Goal: Information Seeking & Learning: Find specific fact

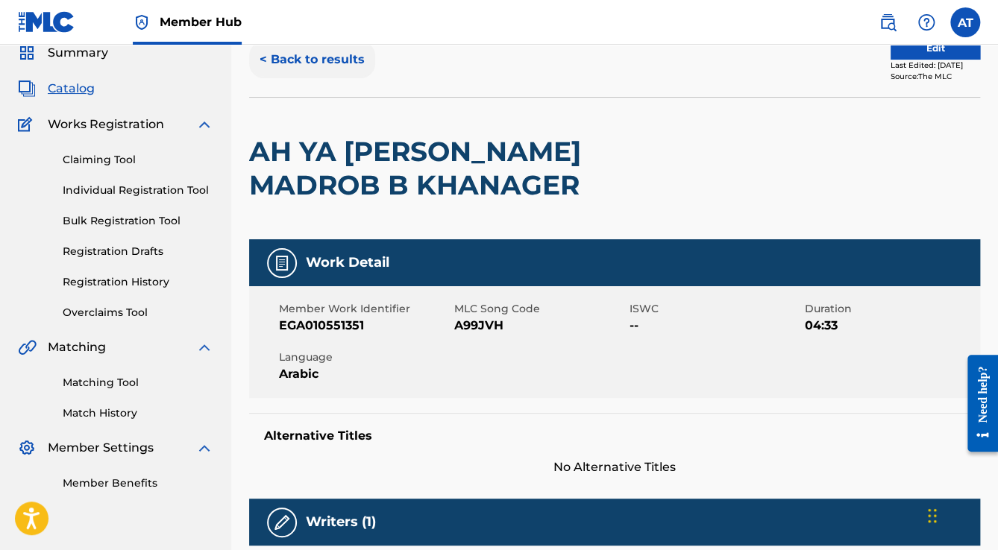
click at [304, 66] on button "< Back to results" at bounding box center [312, 59] width 126 height 37
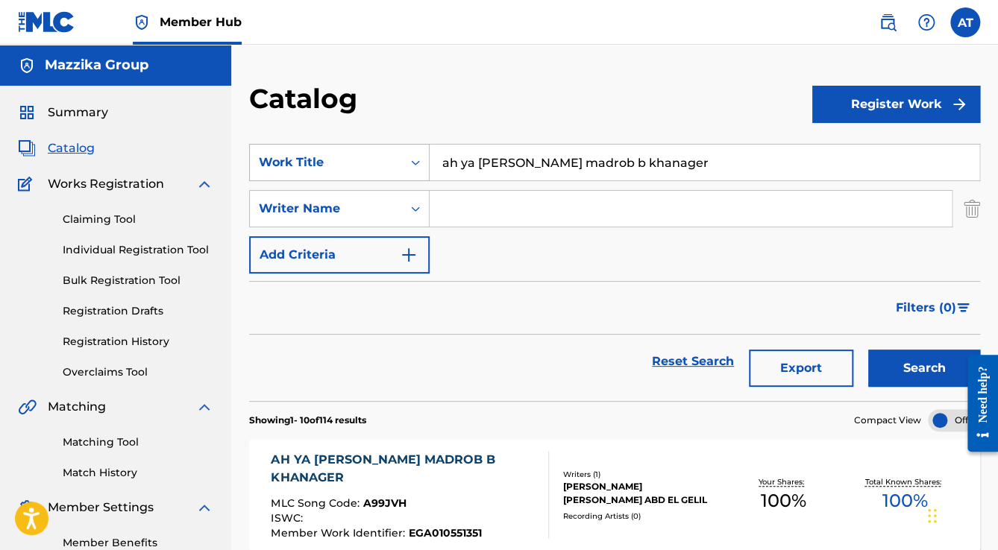
drag, startPoint x: 651, startPoint y: 173, endPoint x: 400, endPoint y: 150, distance: 252.3
click at [400, 151] on div "SearchWithCriteria27564075-0f51-479f-8b34-20a49c4ffc8b Work Title ah ya [PERSON…" at bounding box center [614, 162] width 731 height 37
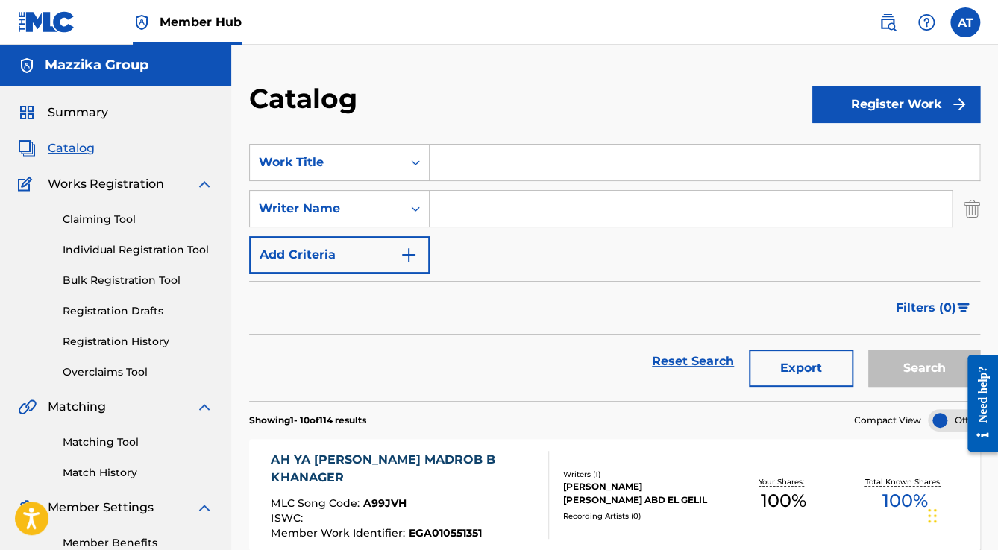
click at [489, 200] on input "Search Form" at bounding box center [690, 209] width 522 height 36
type input "samo"
click at [893, 375] on button "Search" at bounding box center [924, 368] width 112 height 37
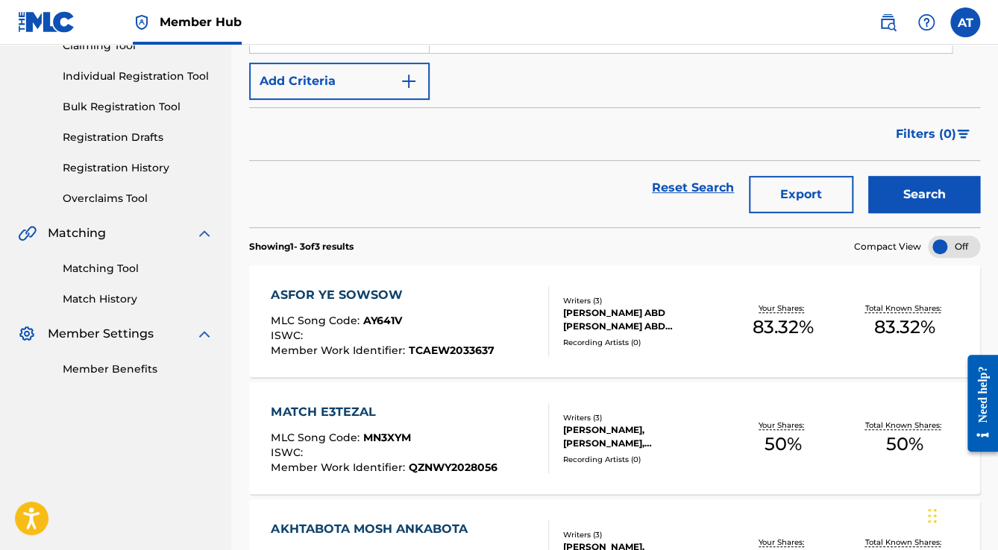
scroll to position [239, 0]
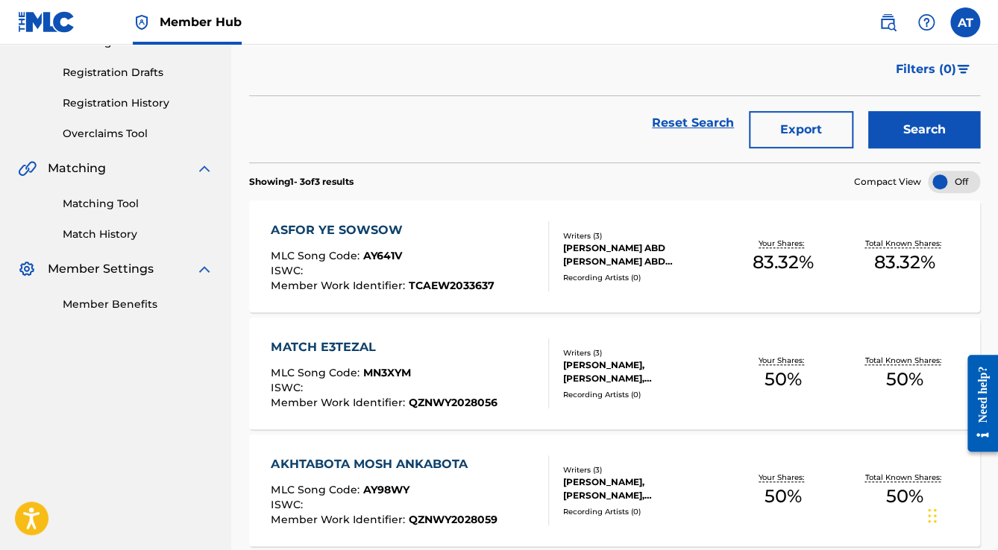
click at [510, 384] on div "MATCH E3TEZAL MLC Song Code : MN3XYM ISWC : Member Work Identifier : QZNWY20280…" at bounding box center [409, 373] width 277 height 70
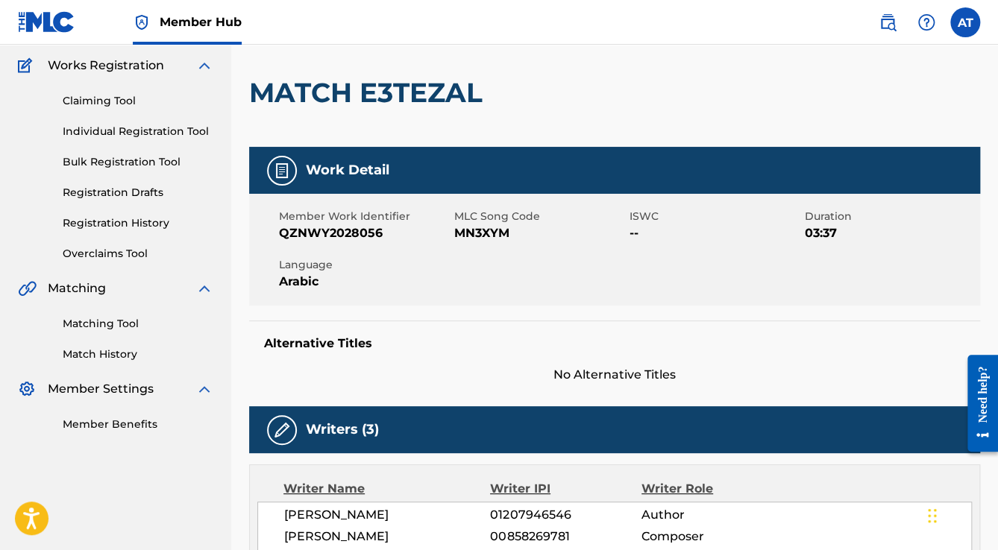
scroll to position [358, 0]
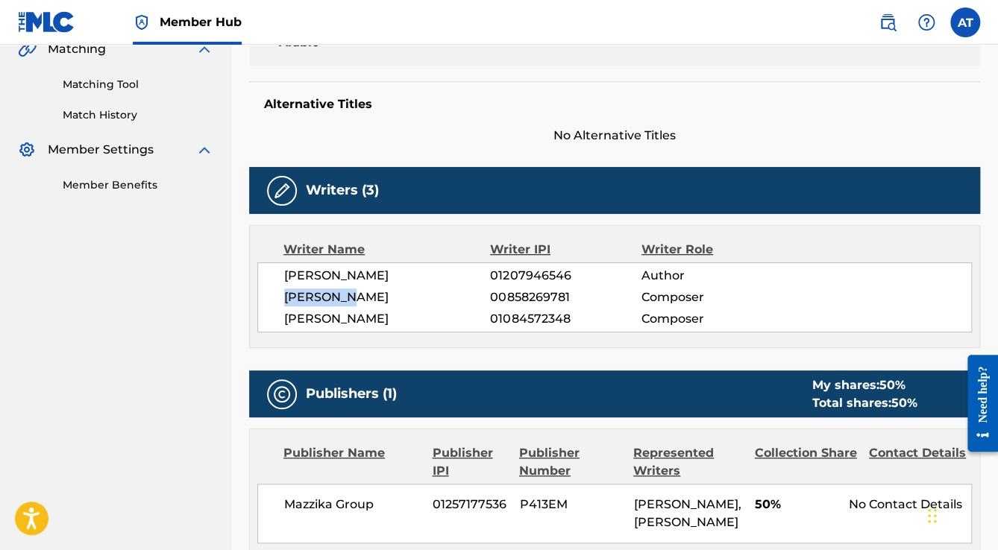
drag, startPoint x: 358, startPoint y: 294, endPoint x: 283, endPoint y: 292, distance: 75.3
click at [283, 292] on div "[PERSON_NAME] 01207946546 Author [PERSON_NAME] 00858269781 Composer [PERSON_NAM…" at bounding box center [614, 297] width 714 height 70
click at [357, 297] on span "[PERSON_NAME]" at bounding box center [387, 298] width 206 height 18
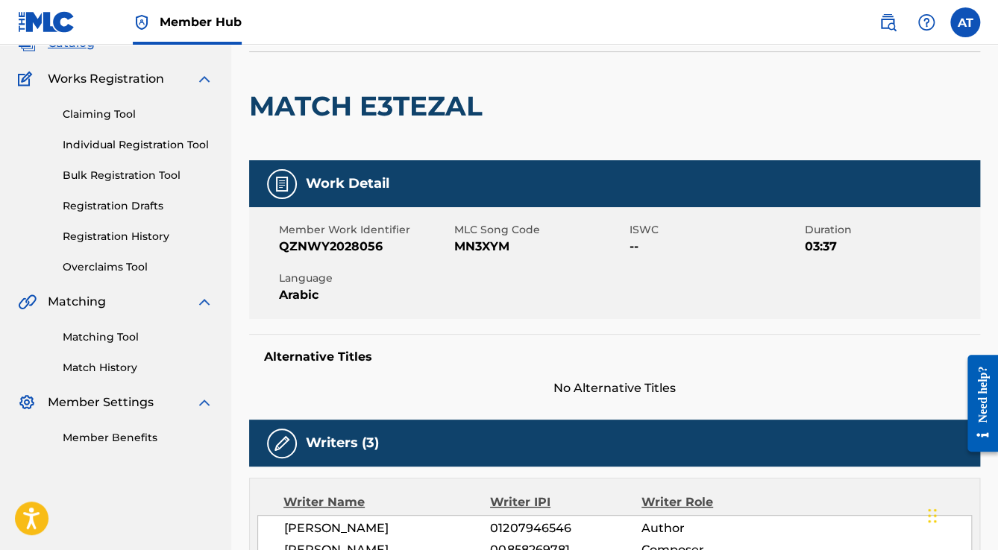
scroll to position [298, 0]
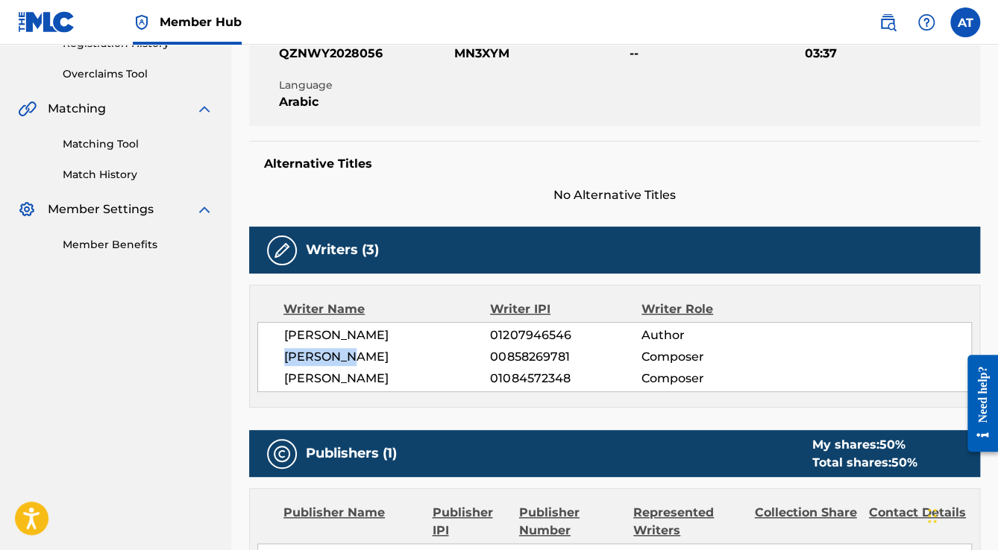
drag, startPoint x: 357, startPoint y: 355, endPoint x: 268, endPoint y: 350, distance: 89.6
click at [268, 352] on div "[PERSON_NAME] 01207946546 Author [PERSON_NAME] 00858269781 Composer [PERSON_NAM…" at bounding box center [614, 357] width 714 height 70
copy span "[PERSON_NAME]"
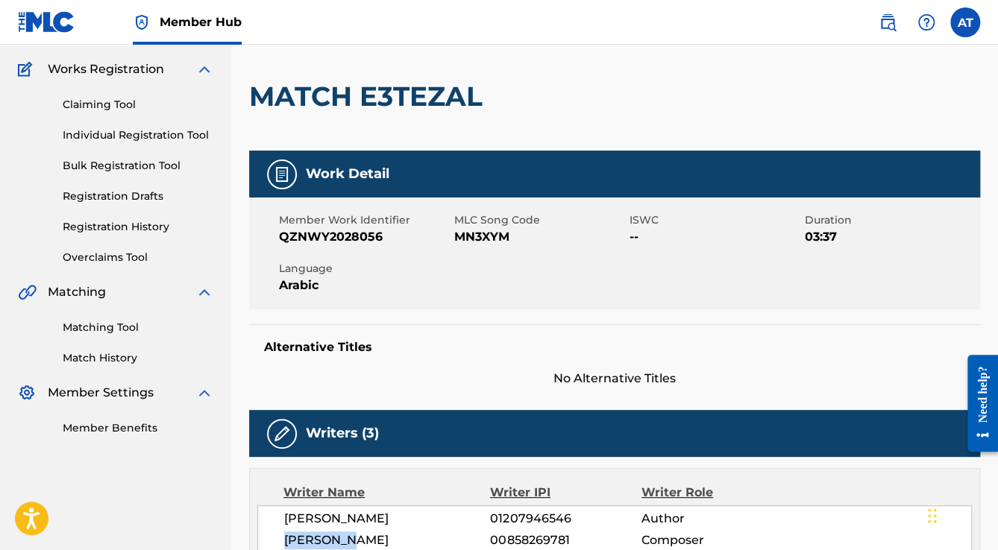
scroll to position [0, 0]
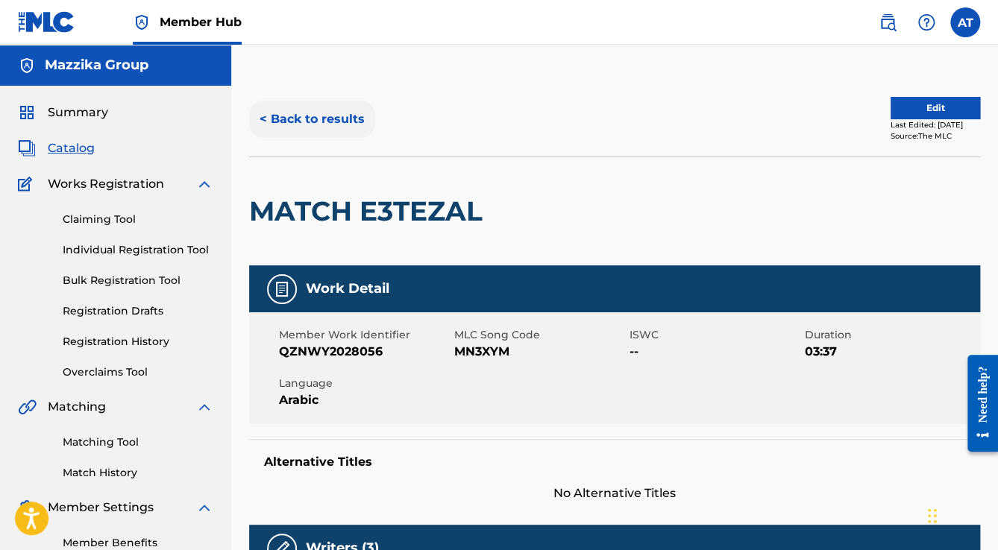
click at [300, 125] on button "< Back to results" at bounding box center [312, 119] width 126 height 37
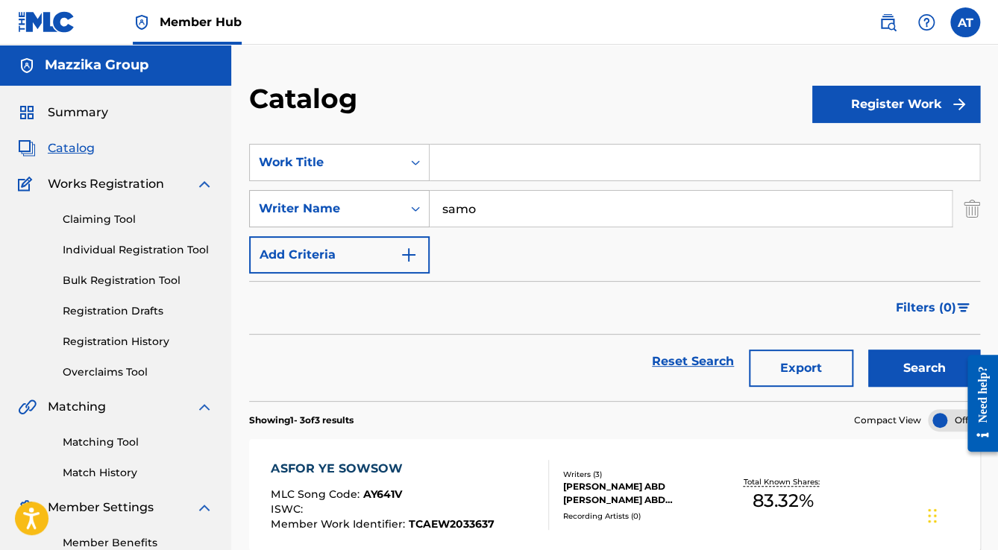
drag, startPoint x: 486, startPoint y: 207, endPoint x: 394, endPoint y: 198, distance: 92.9
click at [394, 198] on div "SearchWithCriteria3b8bb66f-87dd-4fe0-ba36-bf04d32b2551 Writer Name [PERSON_NAME]" at bounding box center [614, 208] width 731 height 37
paste input "[PERSON_NAME], 1256801455"
drag, startPoint x: 638, startPoint y: 205, endPoint x: 549, endPoint y: 212, distance: 89.7
click at [549, 212] on input "[PERSON_NAME], 1256801455" at bounding box center [690, 209] width 522 height 36
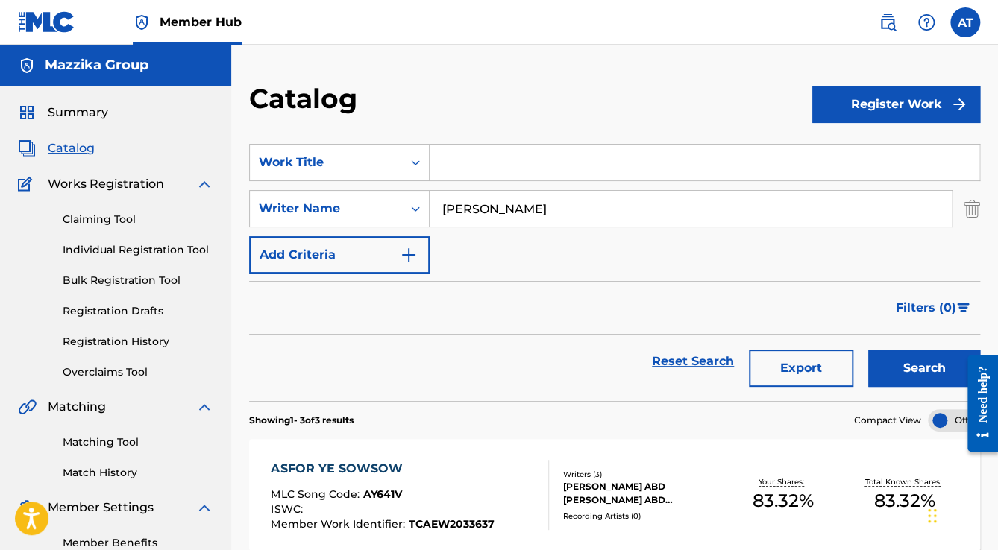
type input "[PERSON_NAME]"
click at [868, 350] on button "Search" at bounding box center [924, 368] width 112 height 37
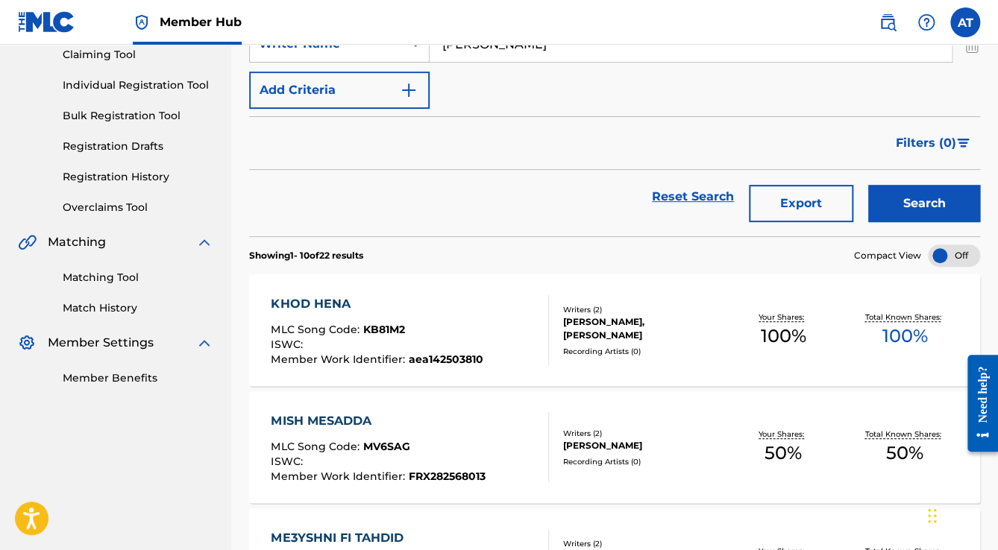
scroll to position [179, 0]
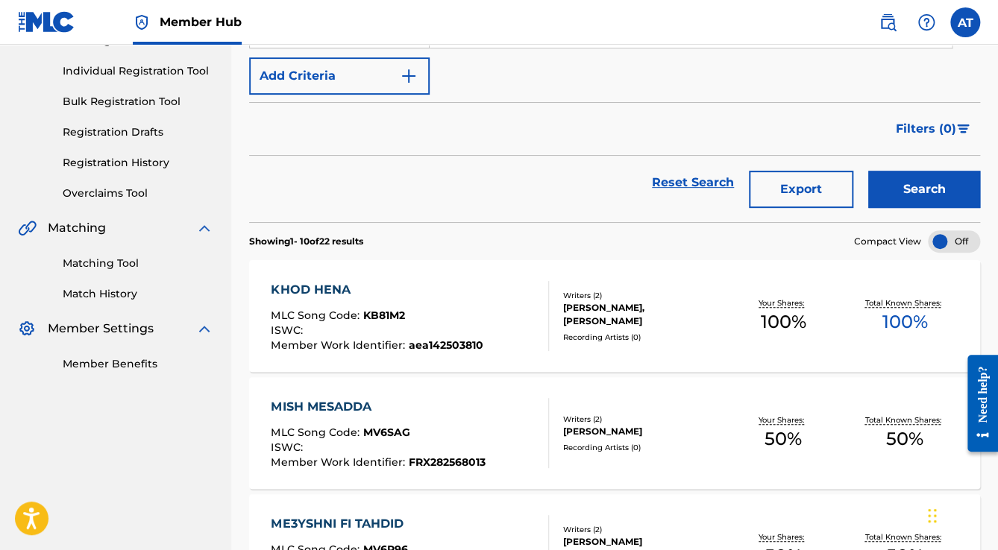
click at [504, 332] on div "KHOD HENA MLC Song Code : KB81M2 ISWC : Member Work Identifier : aea142503810" at bounding box center [409, 316] width 277 height 70
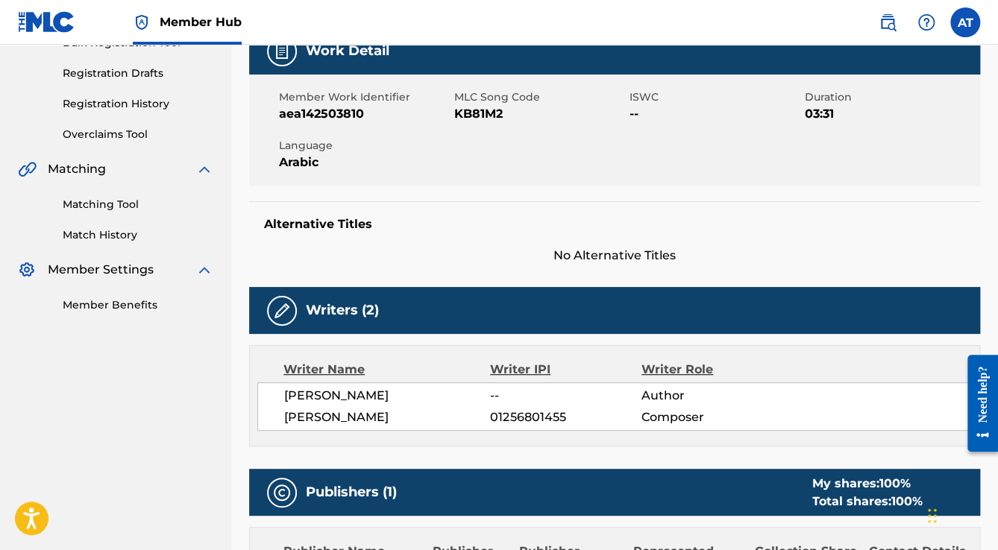
scroll to position [358, 0]
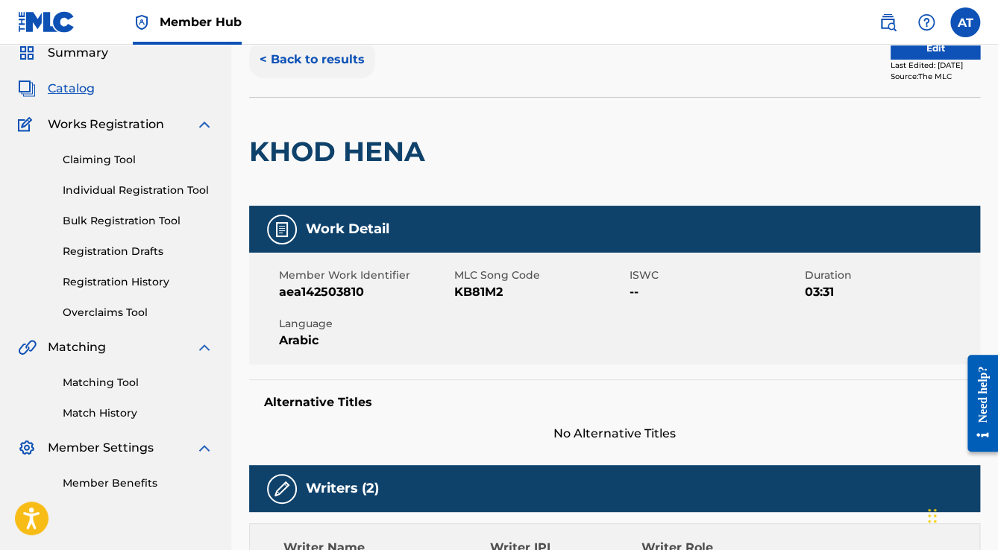
click at [313, 67] on button "< Back to results" at bounding box center [312, 59] width 126 height 37
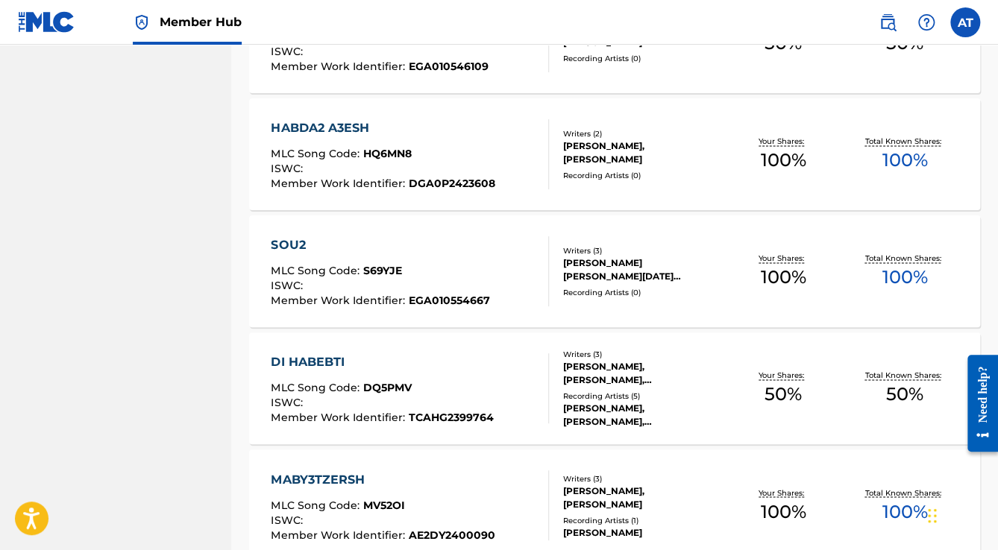
scroll to position [656, 0]
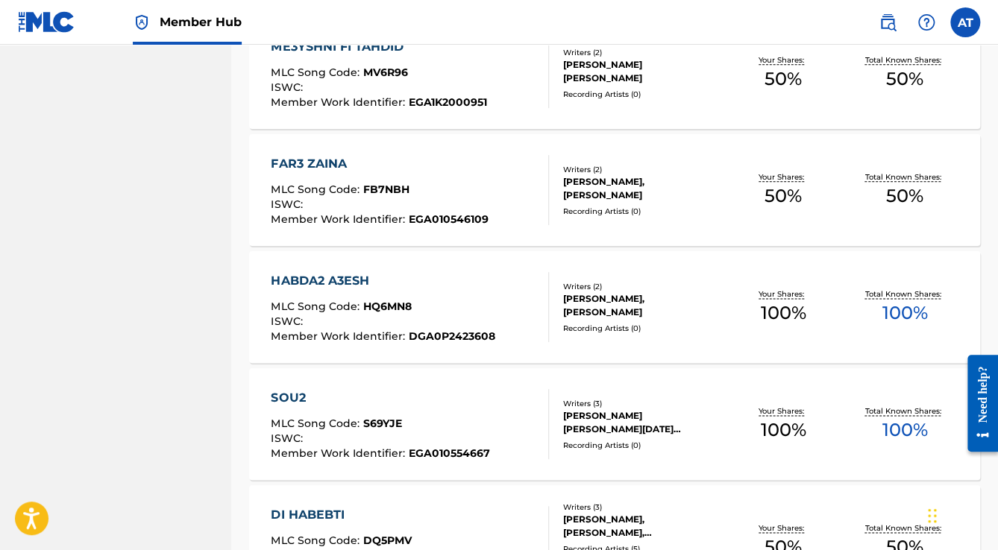
click at [517, 297] on div "HABDA2 A3ESH MLC Song Code : HQ6MN8 ISWC : Member Work Identifier : DGA0P2423608" at bounding box center [409, 307] width 277 height 70
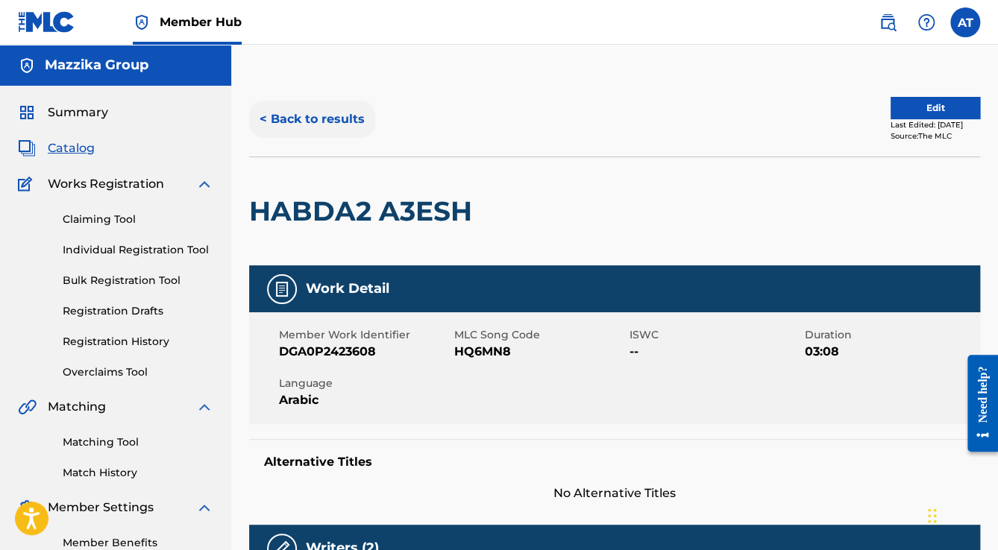
click at [321, 125] on button "< Back to results" at bounding box center [312, 119] width 126 height 37
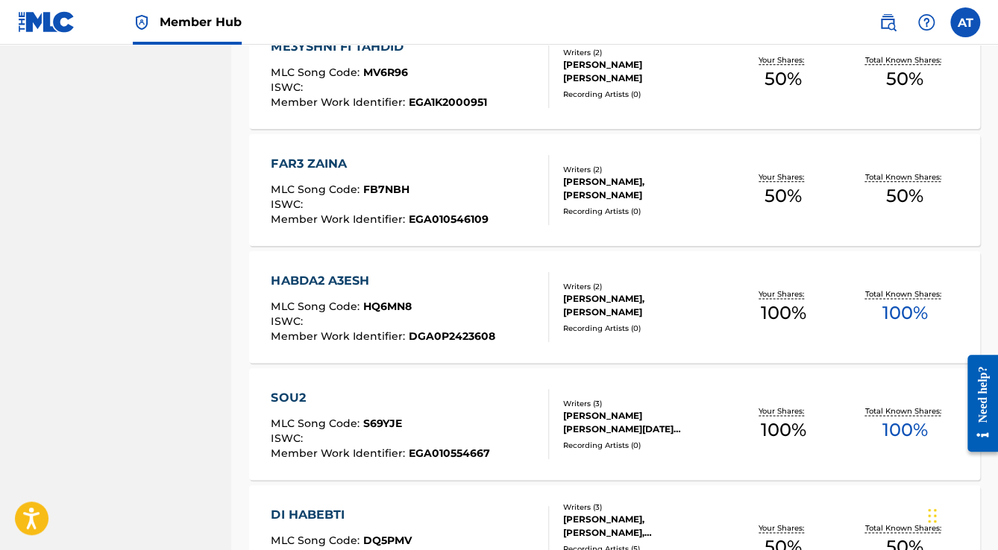
scroll to position [358, 0]
